Goal: Check status: Check status

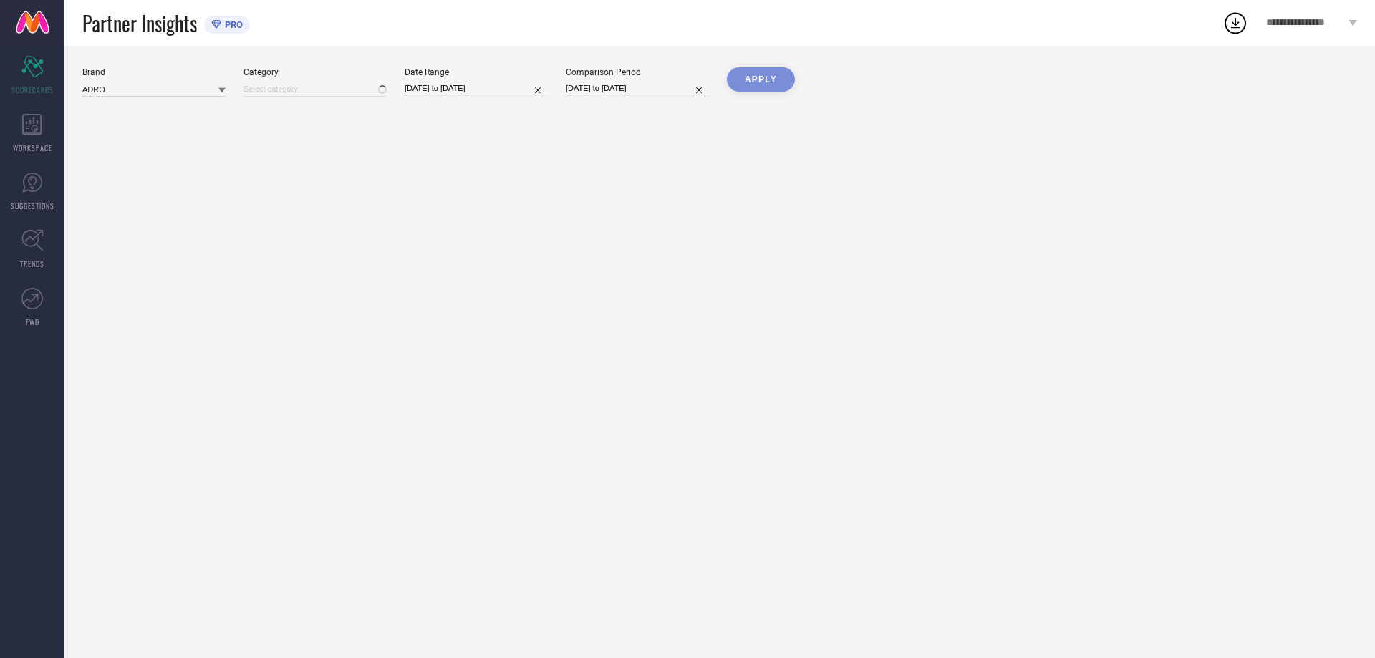
type input "All"
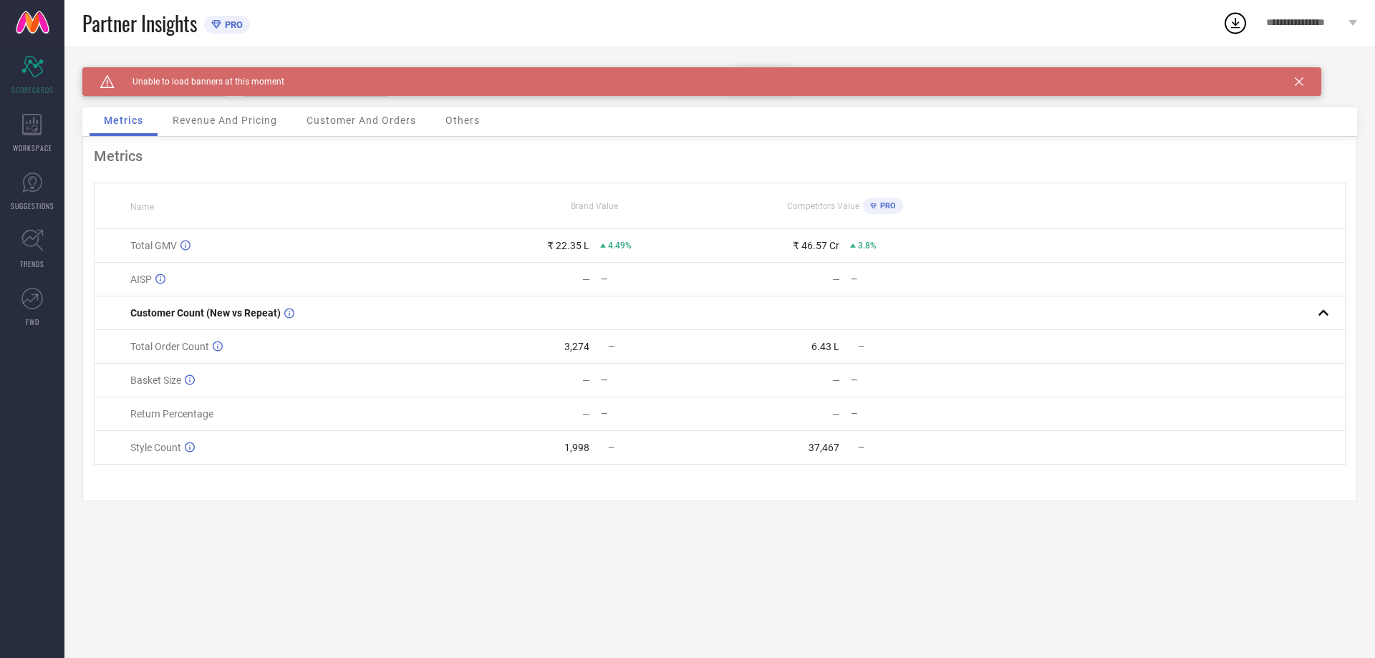
click at [1300, 85] on icon at bounding box center [1299, 81] width 9 height 9
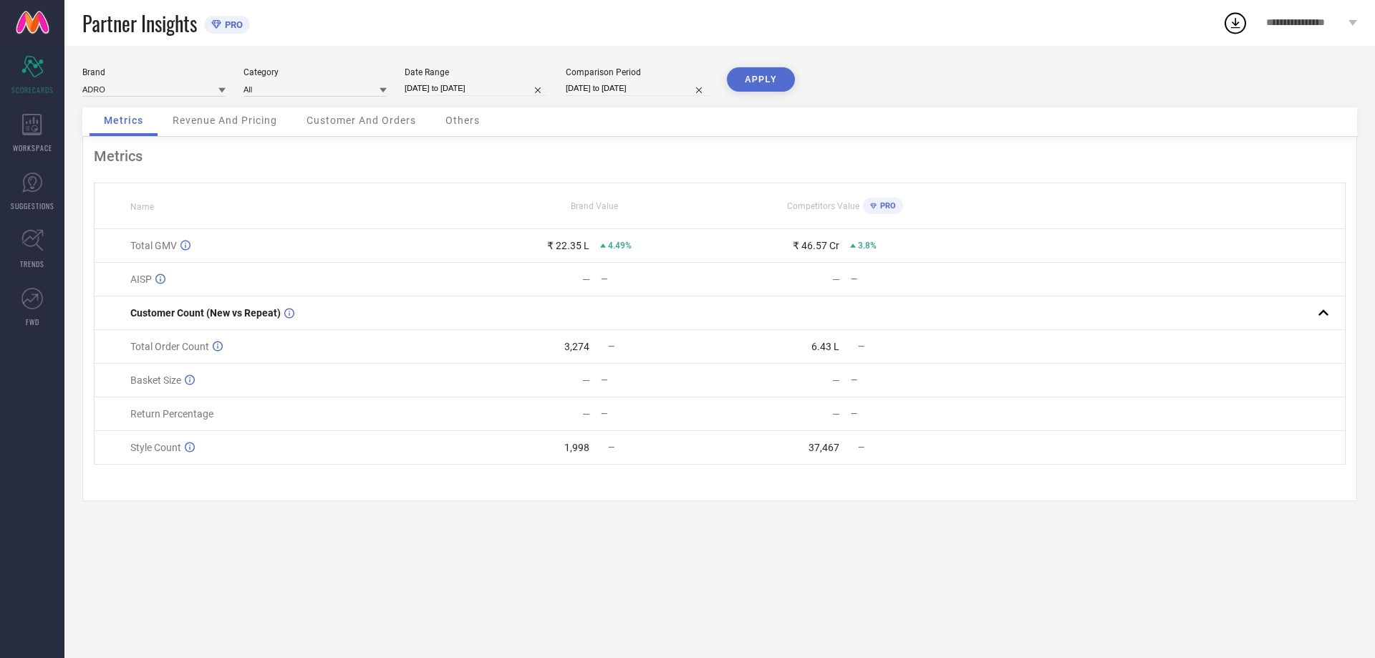
click at [484, 88] on input "[DATE] to [DATE]" at bounding box center [476, 88] width 143 height 15
select select "8"
select select "2025"
select select "9"
select select "2025"
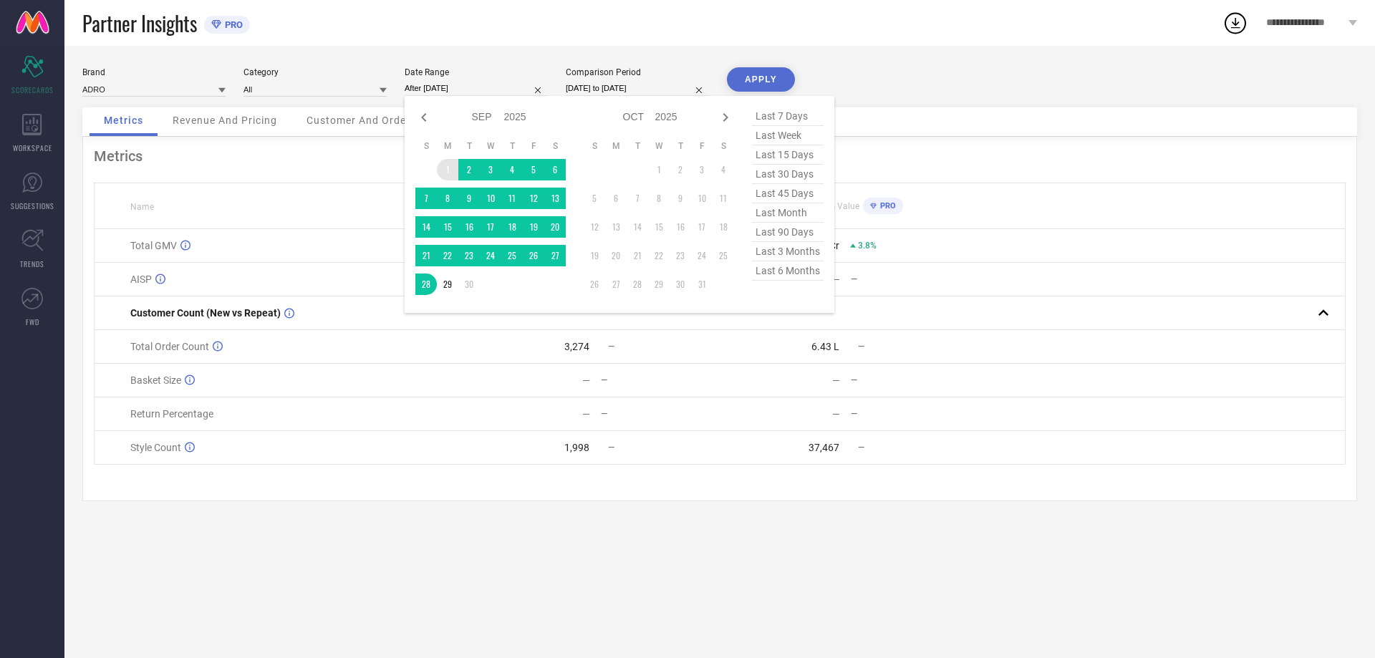
click at [447, 172] on td "1" at bounding box center [447, 169] width 21 height 21
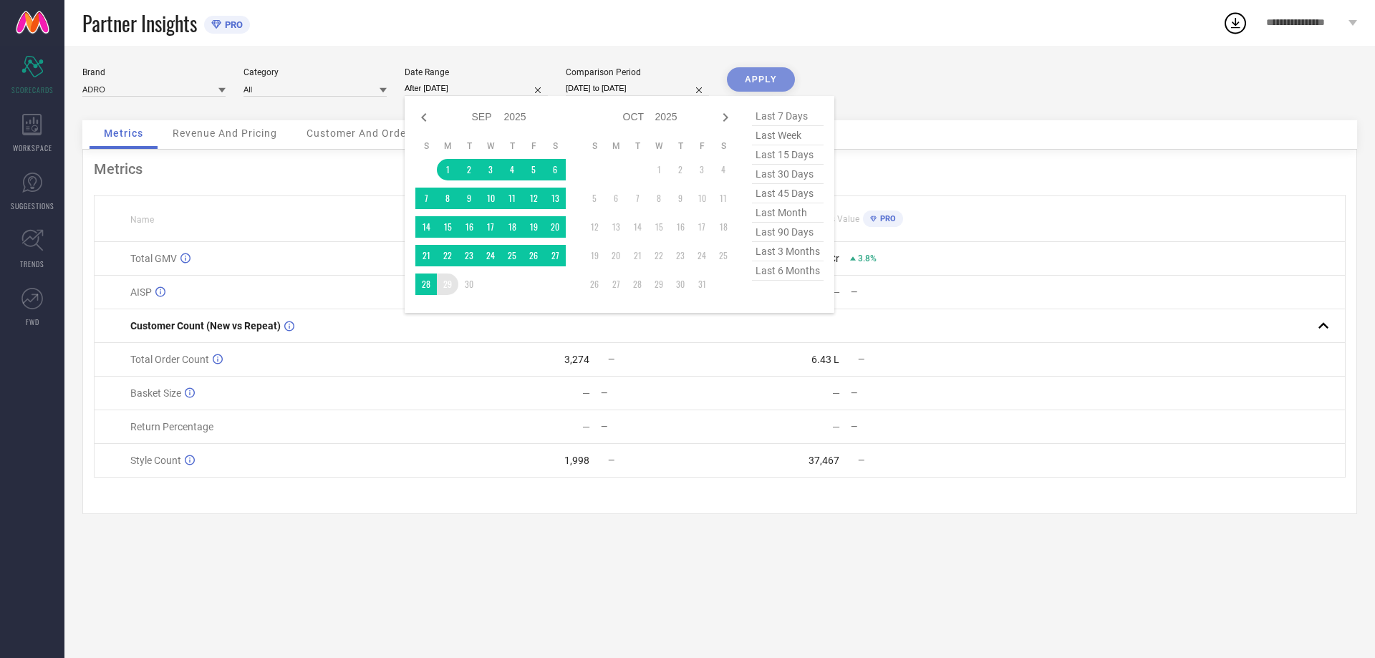
type input "01-09-2025 to 29-09-2025"
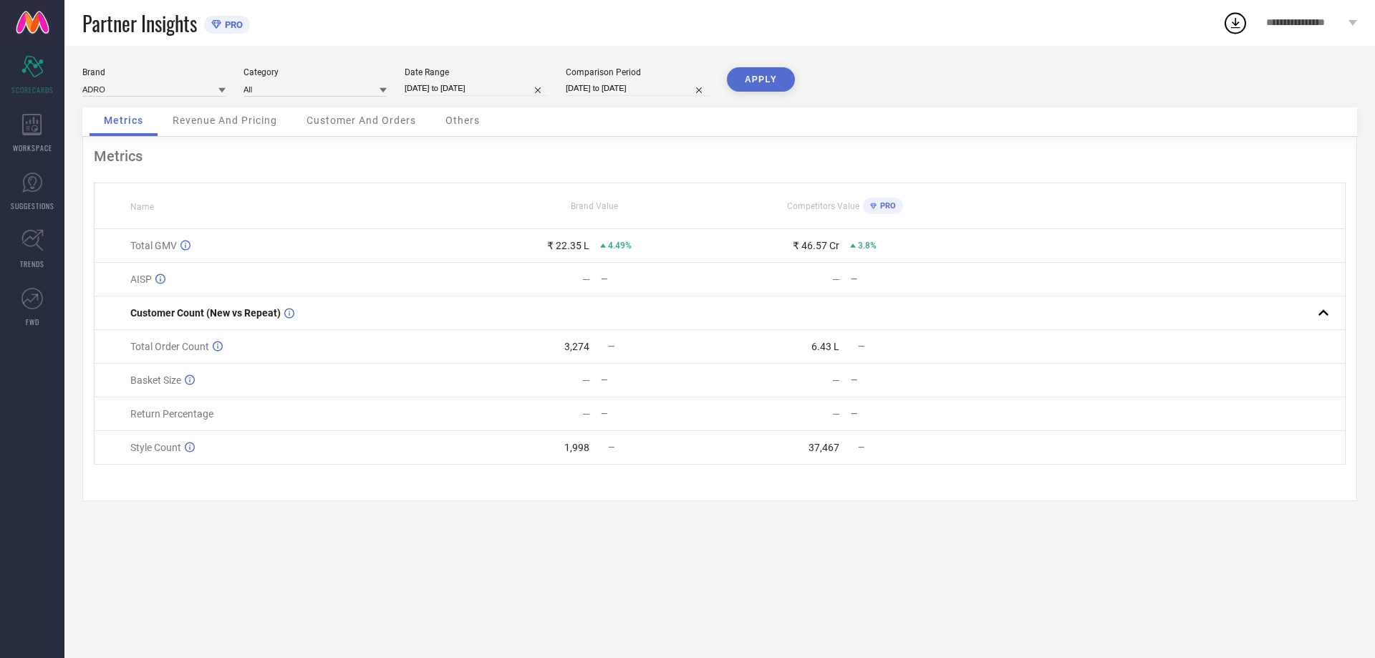
click at [770, 82] on button "APPLY" at bounding box center [761, 79] width 68 height 24
